Goal: Task Accomplishment & Management: Use online tool/utility

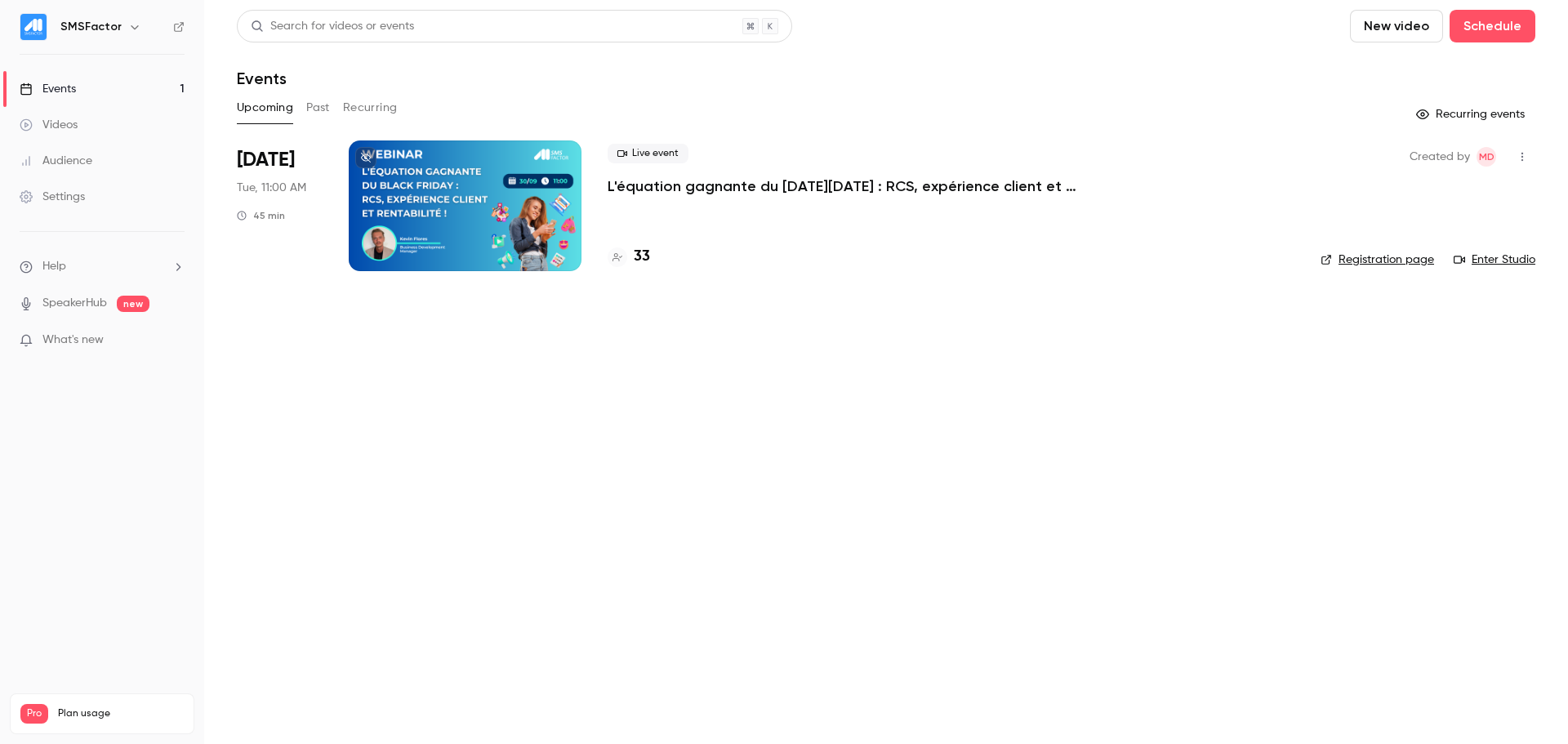
click at [436, 188] on div at bounding box center [465, 206] width 233 height 131
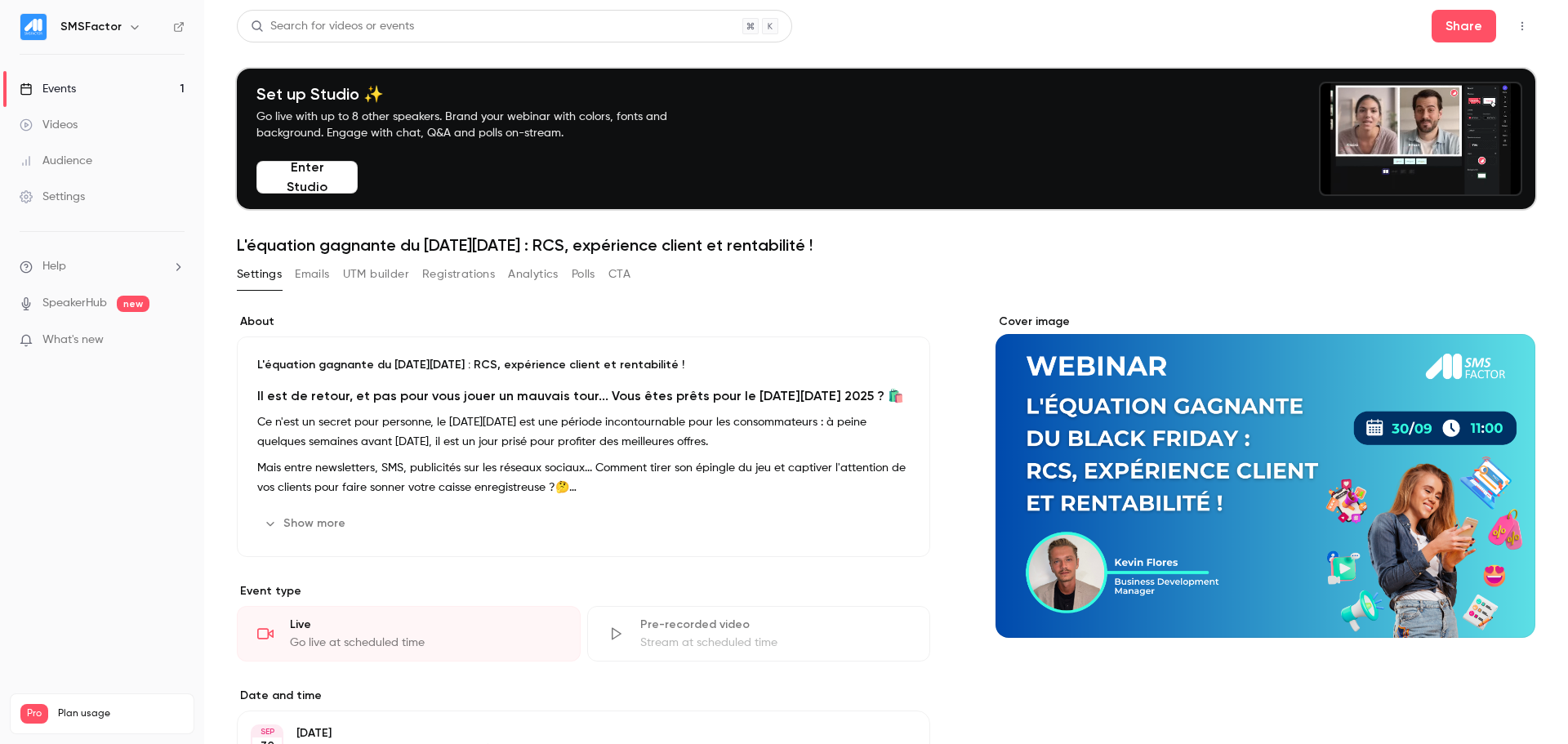
click at [304, 276] on button "Emails" at bounding box center [312, 274] width 34 height 26
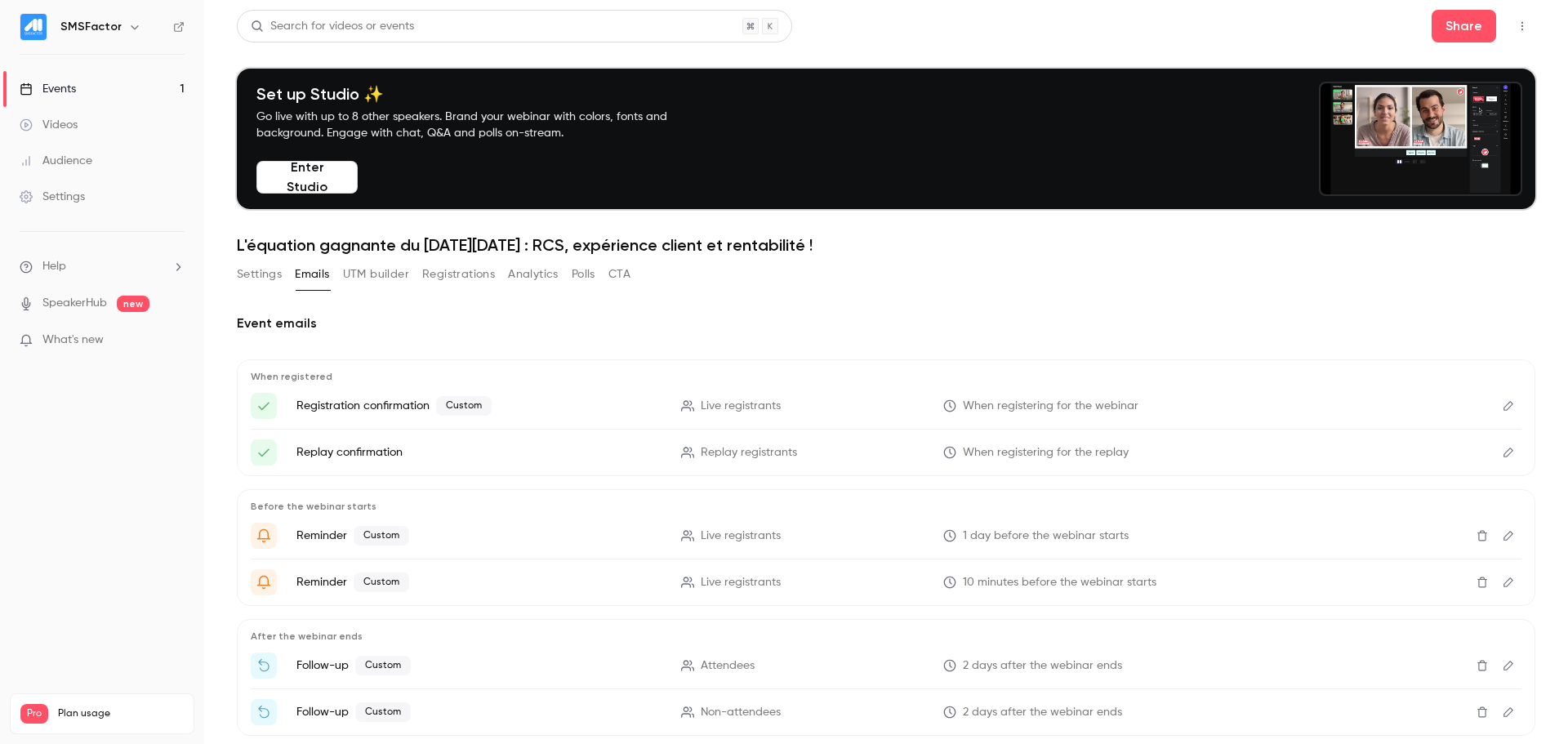
click at [455, 270] on button "Registrations" at bounding box center [459, 274] width 72 height 26
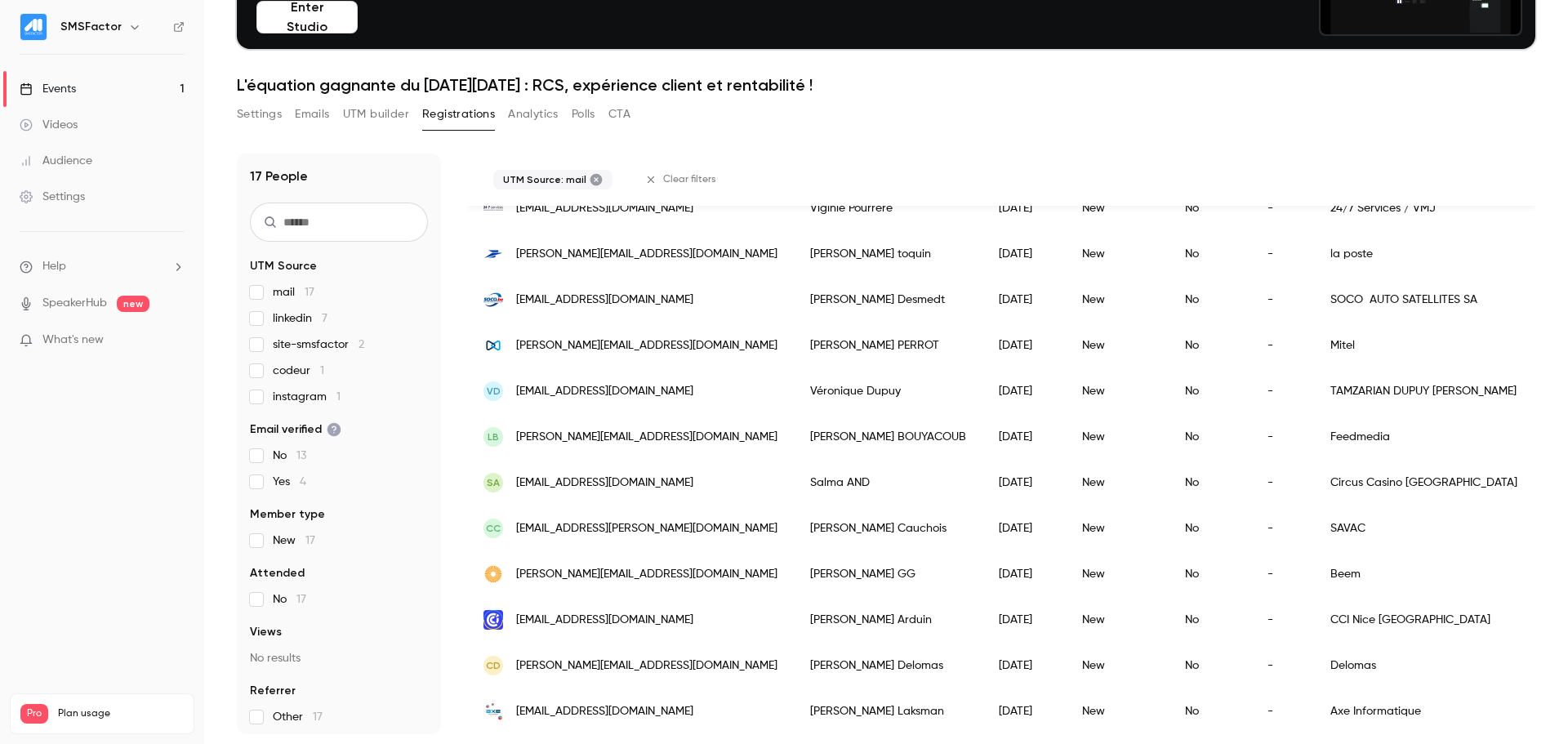
scroll to position [417, 0]
click at [279, 319] on span "linkedin 7" at bounding box center [299, 318] width 54 height 16
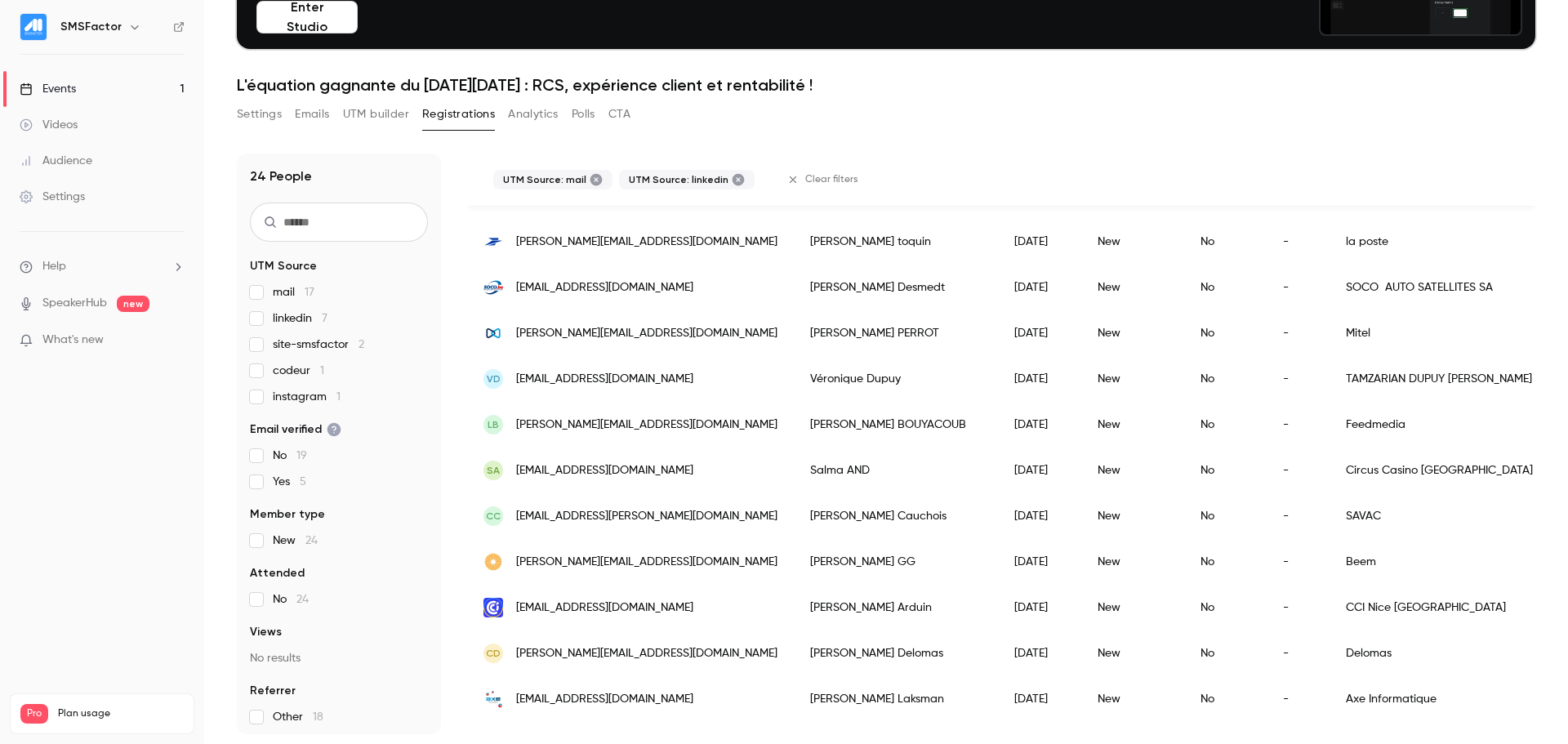
click at [298, 351] on span "site-smsfactor 2" at bounding box center [318, 344] width 91 height 16
click at [298, 367] on span "codeur 1" at bounding box center [298, 370] width 52 height 16
click at [303, 394] on span "instagram 1" at bounding box center [306, 397] width 68 height 16
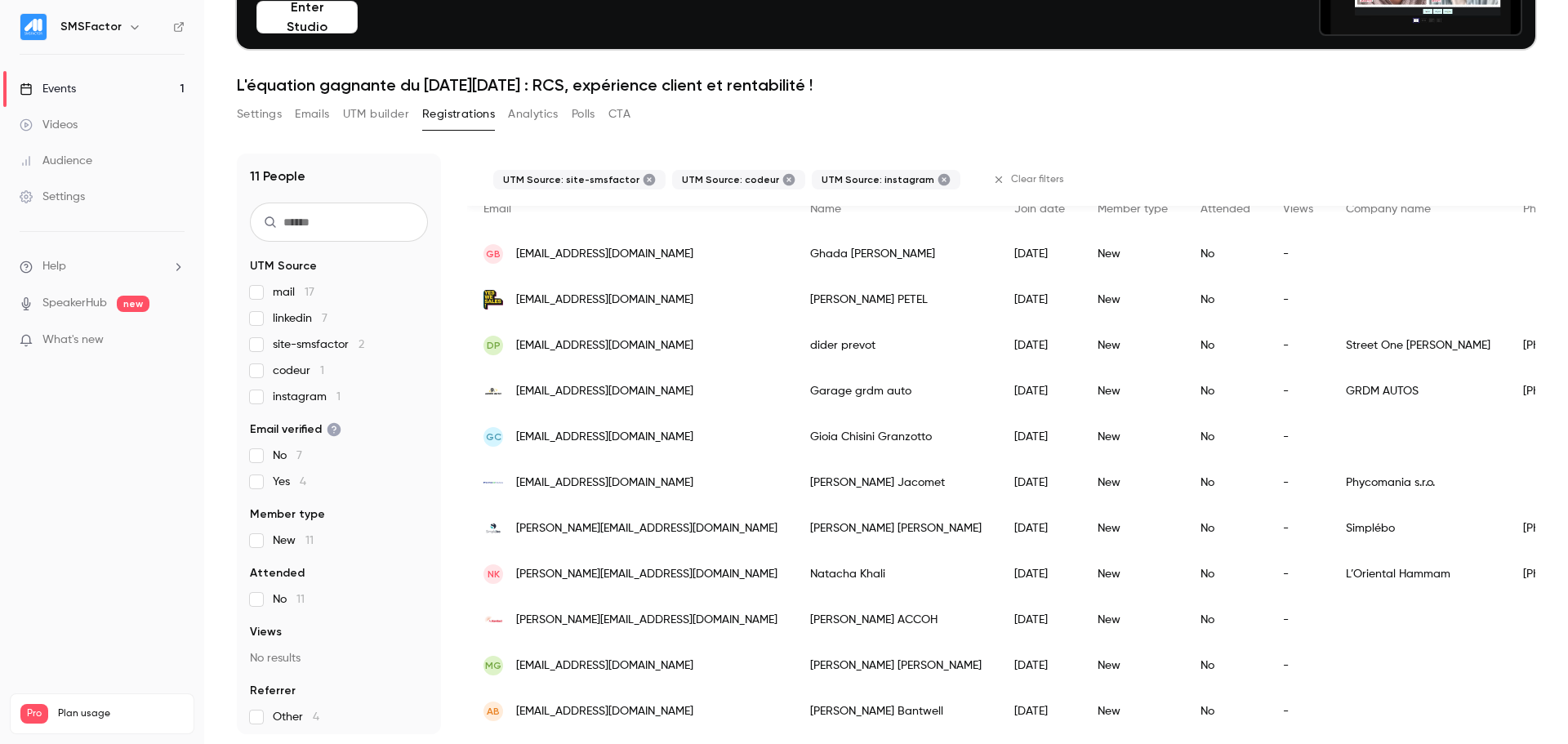
scroll to position [0, 0]
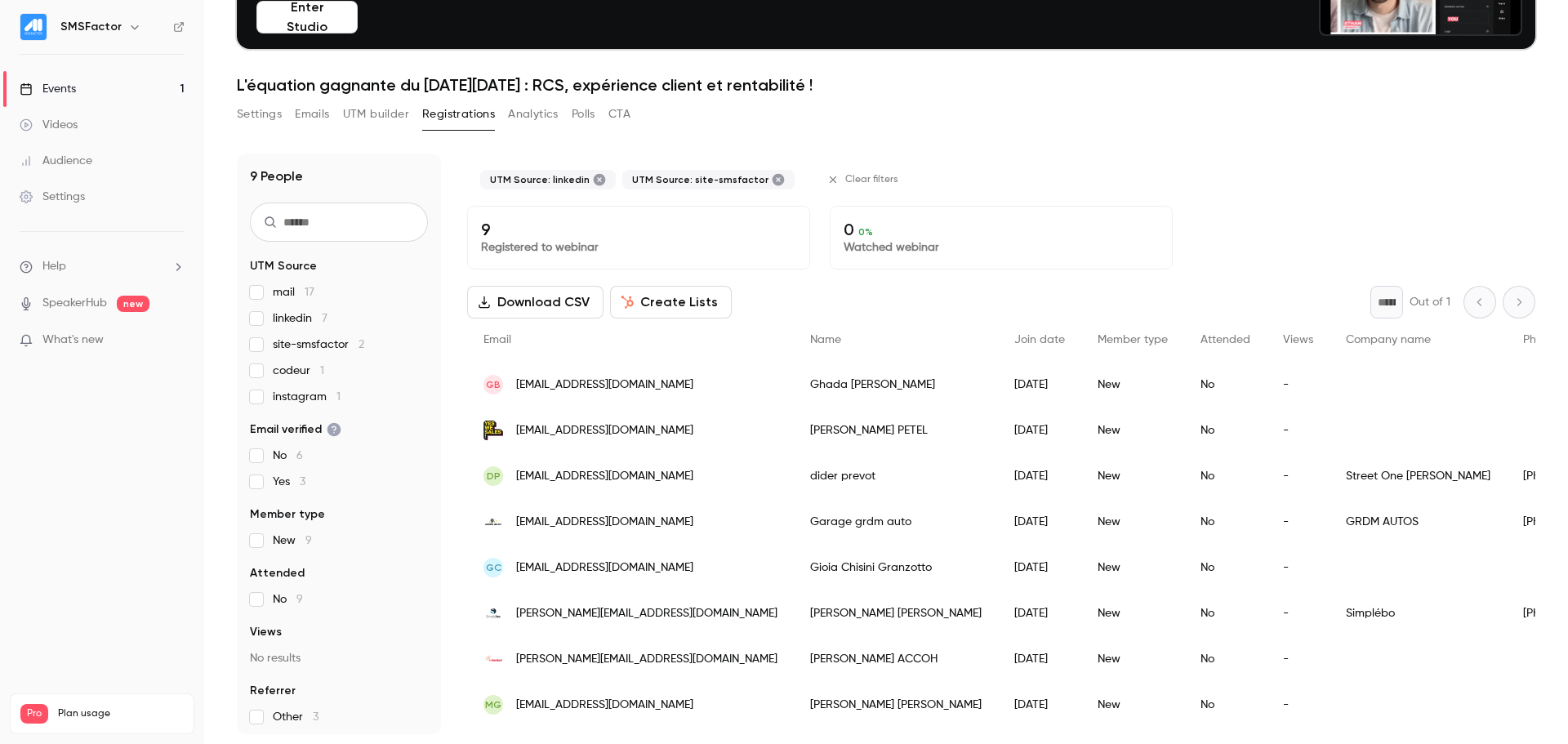
click at [255, 328] on div "mail 17 linkedin 7 site-smsfactor 2 codeur 1 instagram 1" at bounding box center [339, 345] width 178 height 121
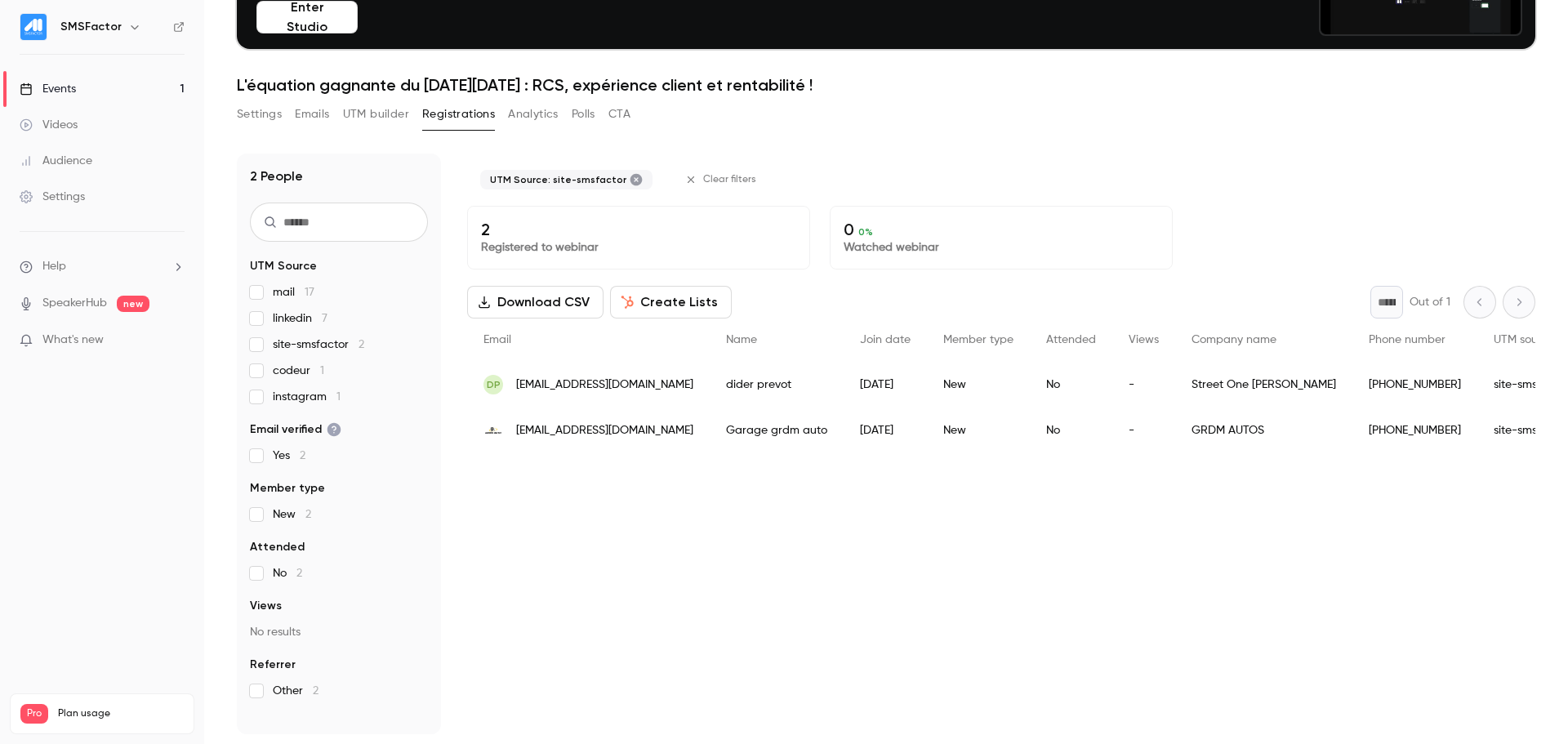
click at [877, 622] on div "UTM Source: site-smsfactor Clear filters 2 Registered to webinar 0 0 % Watched …" at bounding box center [1001, 443] width 1069 height 580
